Goal: Transaction & Acquisition: Purchase product/service

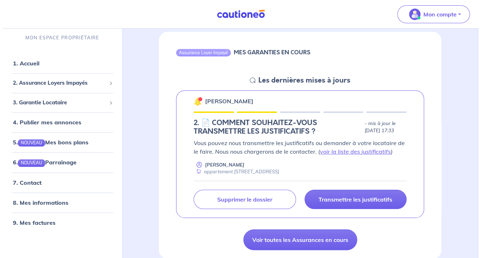
scroll to position [72, 0]
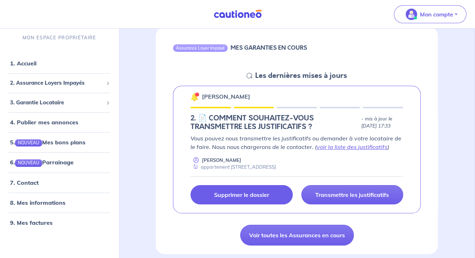
click at [256, 194] on p "Supprimer le dossier" at bounding box center [241, 194] width 55 height 7
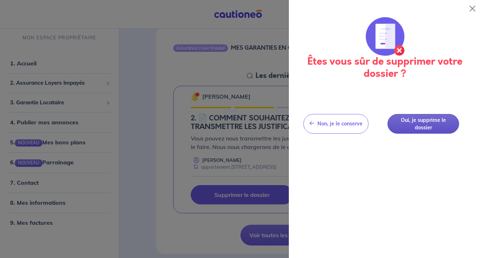
click at [417, 126] on button "Oui, je supprime le dossier" at bounding box center [423, 124] width 72 height 20
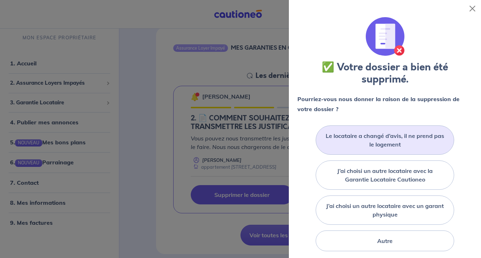
click at [398, 139] on label "Le locataire a changé d’avis, il ne prend pas le logement" at bounding box center [384, 140] width 120 height 17
click at [0, 0] on input "Le locataire a changé d’avis, il ne prend pas le logement" at bounding box center [0, 0] width 0 height 0
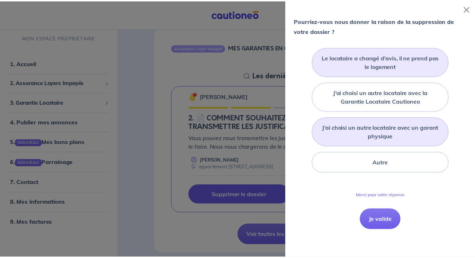
scroll to position [79, 0]
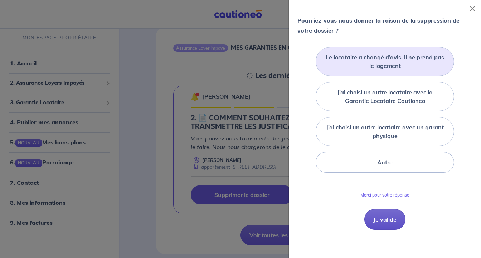
click at [383, 216] on button "Je valide" at bounding box center [384, 219] width 41 height 21
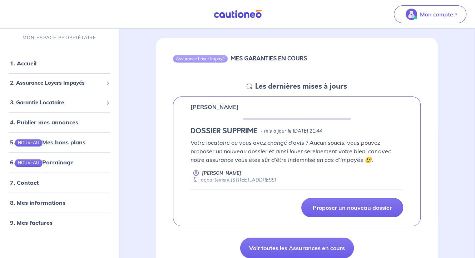
scroll to position [0, 0]
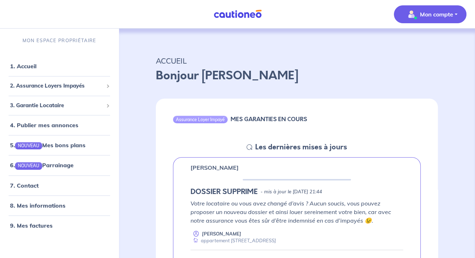
click at [443, 16] on p "Mon compte" at bounding box center [436, 14] width 33 height 9
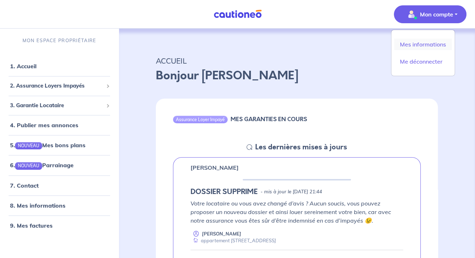
click at [423, 46] on link "Mes informations" at bounding box center [423, 44] width 58 height 11
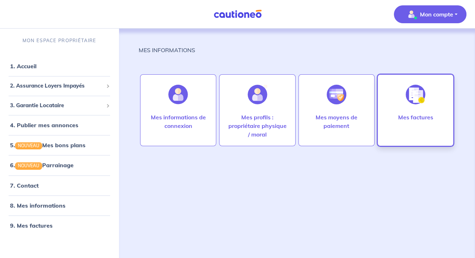
scroll to position [3, 0]
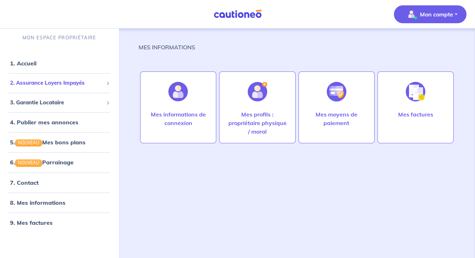
click at [42, 83] on span "2. Assurance Loyers Impayés" at bounding box center [56, 83] width 93 height 8
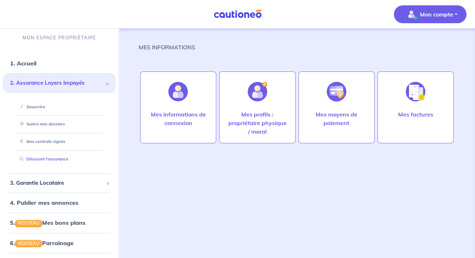
click at [47, 159] on link "Découvrir l'assurance" at bounding box center [42, 159] width 51 height 5
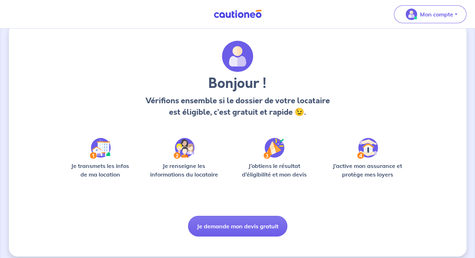
scroll to position [21, 0]
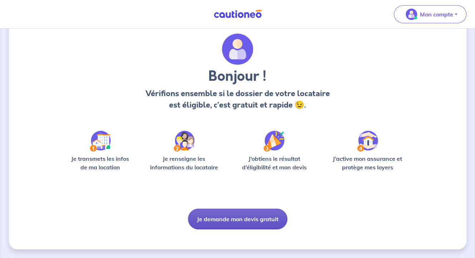
click at [252, 216] on button "Je demande mon devis gratuit" at bounding box center [237, 219] width 99 height 21
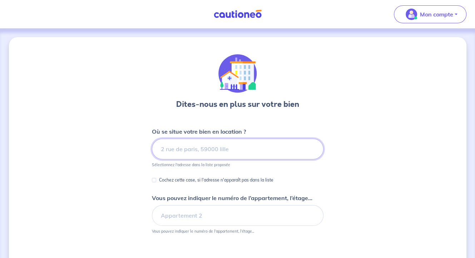
type input "2"
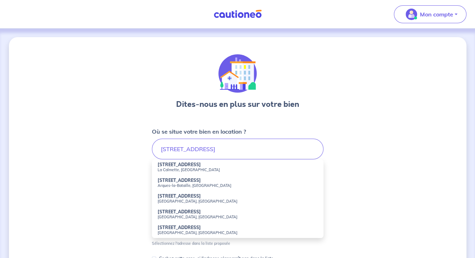
click at [188, 167] on small "La Calmette, [GEOGRAPHIC_DATA]" at bounding box center [238, 169] width 160 height 5
type input "[STREET_ADDRESS]"
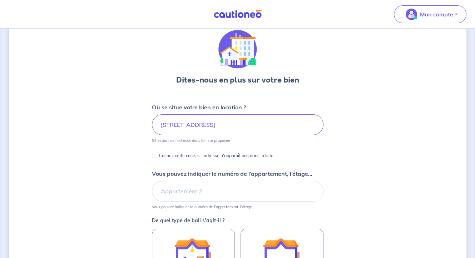
scroll to position [36, 0]
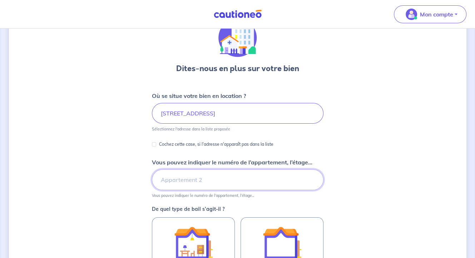
click at [199, 182] on input "Vous pouvez indiquer le numéro de l’appartement, l’étage..." at bounding box center [238, 179] width 172 height 21
type input "appartement 2, étage 1"
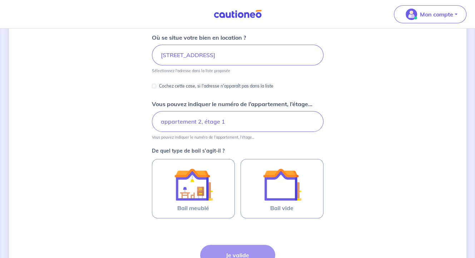
scroll to position [143, 0]
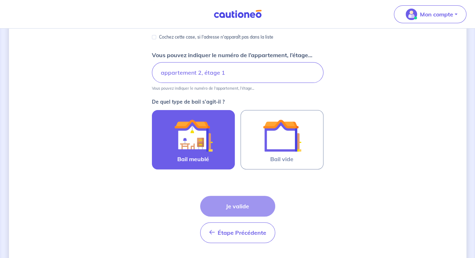
click at [204, 149] on img at bounding box center [193, 135] width 39 height 39
click at [0, 0] on input "Bail meublé" at bounding box center [0, 0] width 0 height 0
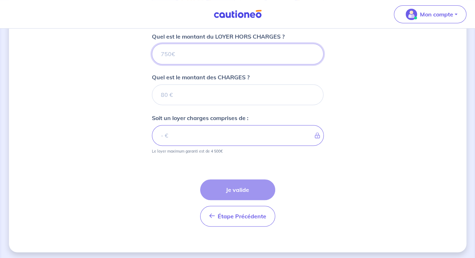
scroll to position [292, 0]
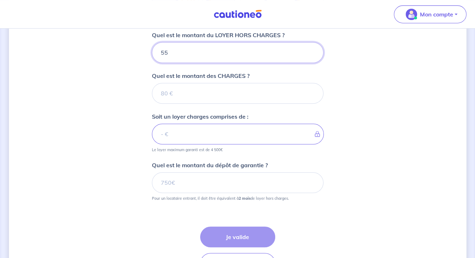
type input "550"
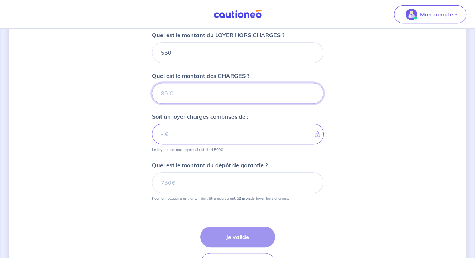
click at [167, 92] on input "Quel est le montant des CHARGES ?" at bounding box center [238, 93] width 172 height 21
type input "30"
type input "580"
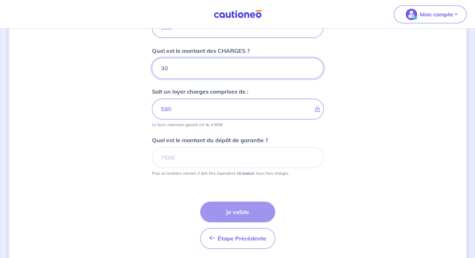
scroll to position [327, 0]
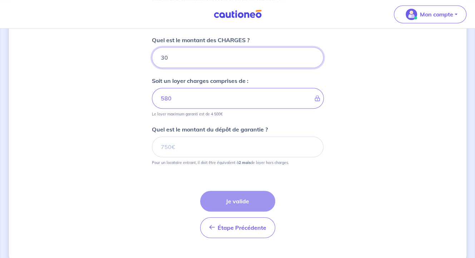
type input "30"
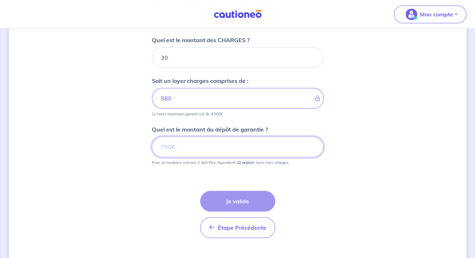
click at [179, 143] on input "Quel est le montant du dépôt de garantie ?" at bounding box center [238, 147] width 172 height 21
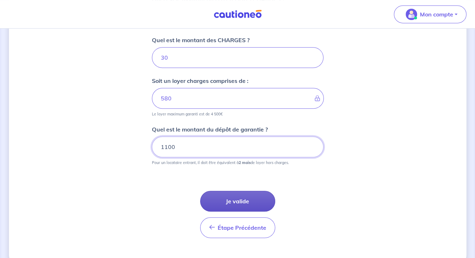
type input "1100"
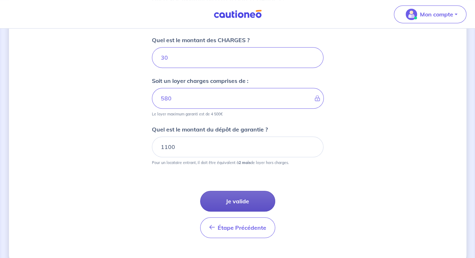
click at [250, 203] on button "Je valide" at bounding box center [237, 201] width 75 height 21
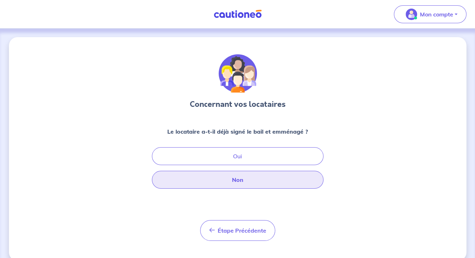
click at [243, 182] on button "Non" at bounding box center [238, 180] width 172 height 18
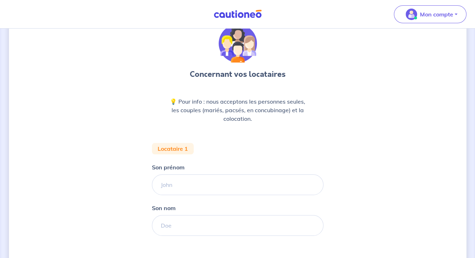
scroll to position [72, 0]
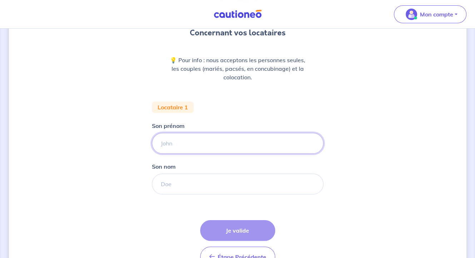
click at [177, 145] on input "Son prénom" at bounding box center [238, 143] width 172 height 21
type input "[PERSON_NAME]"
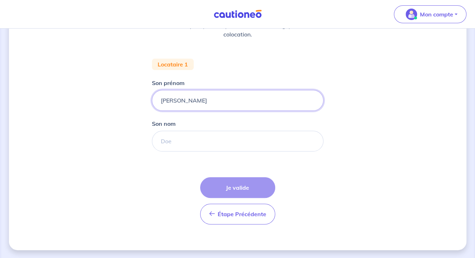
scroll to position [43, 0]
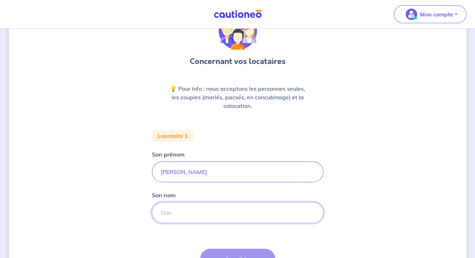
click at [172, 210] on input "Son nom" at bounding box center [238, 212] width 172 height 21
type input "[PERSON_NAME]"
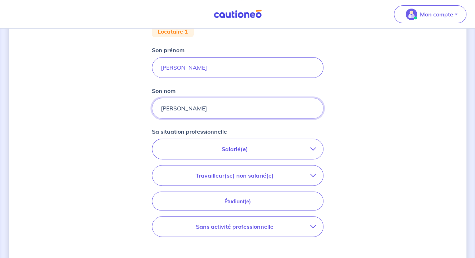
scroll to position [150, 0]
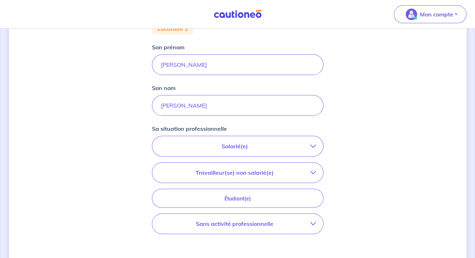
click at [233, 146] on p "Salarié(e)" at bounding box center [234, 146] width 151 height 9
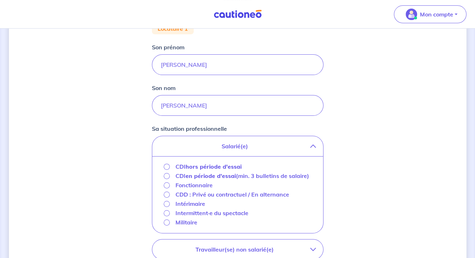
click at [228, 164] on strong "hors période d'essai" at bounding box center [214, 166] width 56 height 7
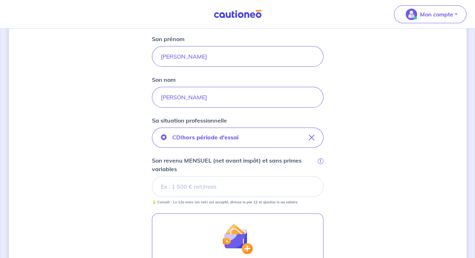
scroll to position [149, 0]
